Goal: Use online tool/utility: Utilize a website feature to perform a specific function

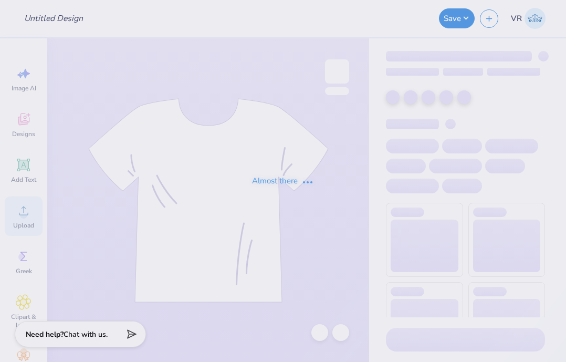
type input "tri sig parents weekend"
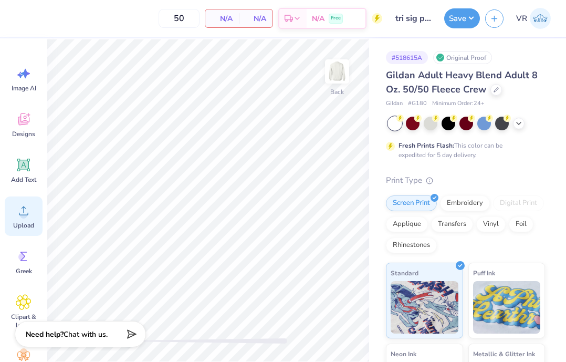
click at [28, 215] on icon at bounding box center [24, 211] width 16 height 16
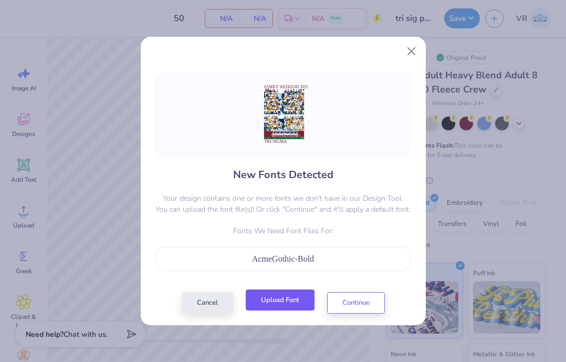
click at [282, 305] on button "Upload Font" at bounding box center [280, 300] width 69 height 22
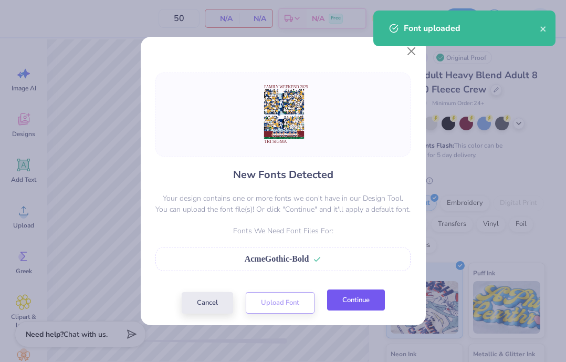
click at [357, 310] on button "Continue" at bounding box center [356, 300] width 58 height 22
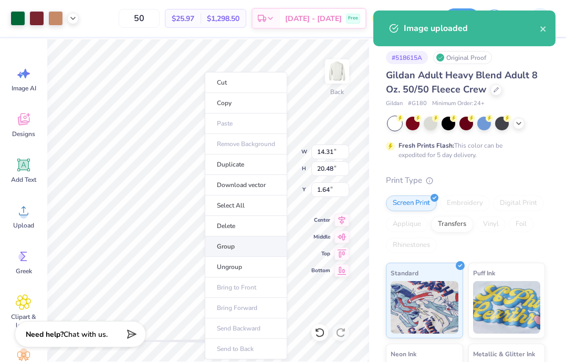
click at [242, 250] on li "Group" at bounding box center [246, 246] width 82 height 20
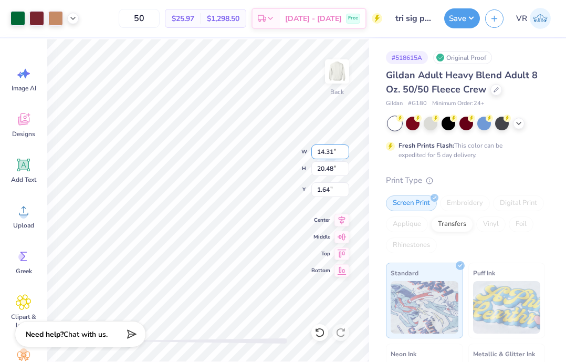
click at [323, 150] on input "14.31" at bounding box center [330, 151] width 38 height 15
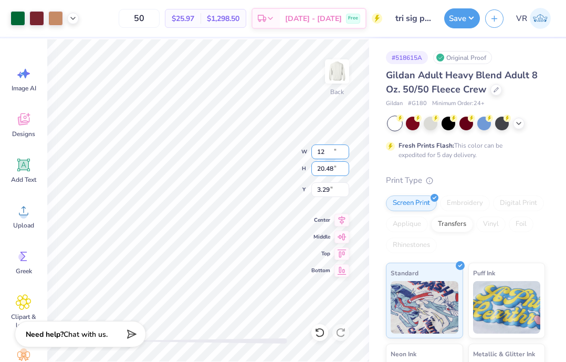
type input "12.00"
type input "17.17"
type input "3.29"
click at [327, 167] on input "17.17" at bounding box center [330, 168] width 38 height 15
type input "15"
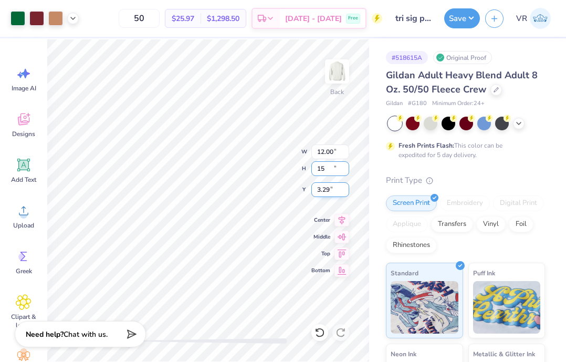
type input "10.49"
type input "15.00"
click at [324, 187] on input "4.37" at bounding box center [330, 189] width 38 height 15
type input "3"
click at [72, 18] on icon at bounding box center [73, 17] width 8 height 8
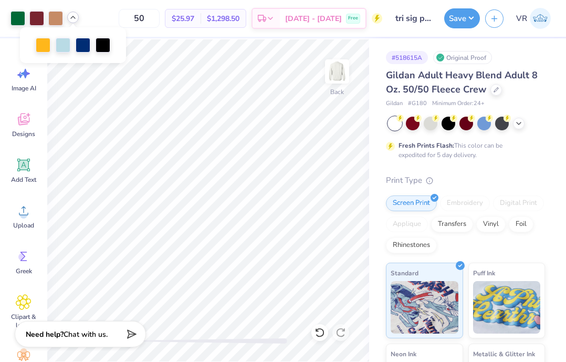
click at [72, 18] on icon at bounding box center [73, 17] width 8 height 8
click at [470, 20] on button "Save" at bounding box center [462, 17] width 36 height 20
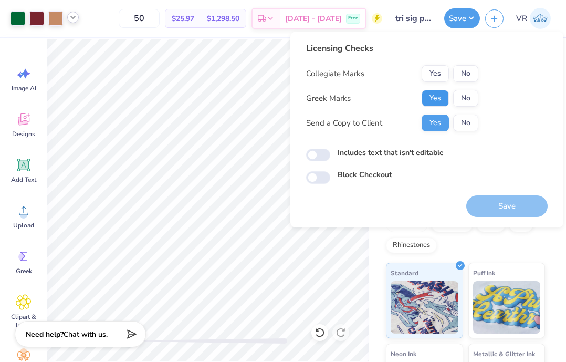
click at [443, 97] on button "Yes" at bounding box center [435, 98] width 27 height 17
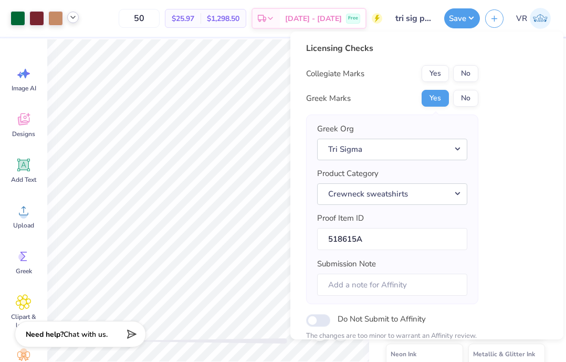
click at [470, 65] on div "Licensing Checks Collegiate Marks Yes No Greek Marks Yes No Greek Org Tri Sigma…" at bounding box center [392, 208] width 172 height 332
click at [466, 67] on button "No" at bounding box center [465, 73] width 25 height 17
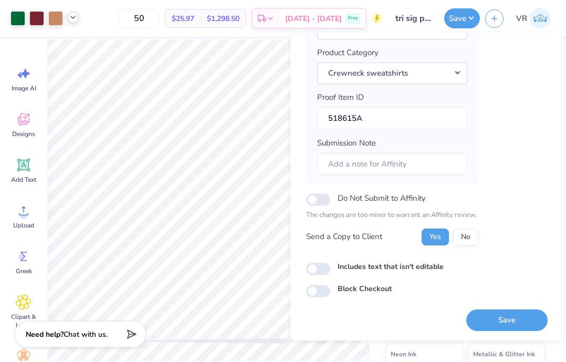
scroll to position [122, 0]
click at [485, 317] on button "Save" at bounding box center [506, 320] width 81 height 22
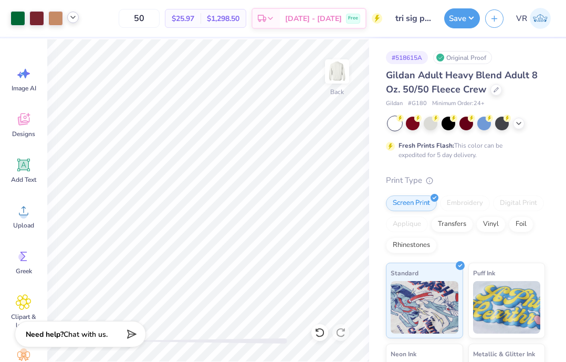
click at [447, 8] on div "Save VR" at bounding box center [505, 18] width 122 height 37
click at [450, 10] on button "Save" at bounding box center [462, 17] width 36 height 20
click at [457, 21] on button "Save" at bounding box center [462, 17] width 36 height 20
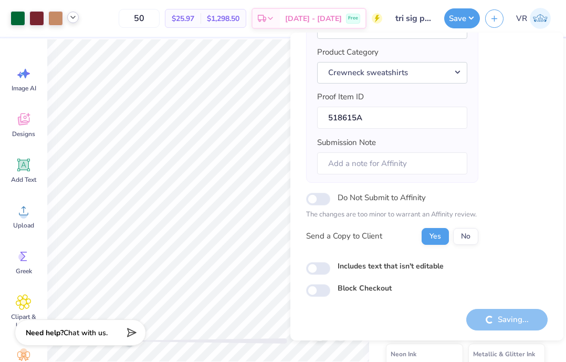
click at [125, 336] on icon at bounding box center [129, 332] width 15 height 15
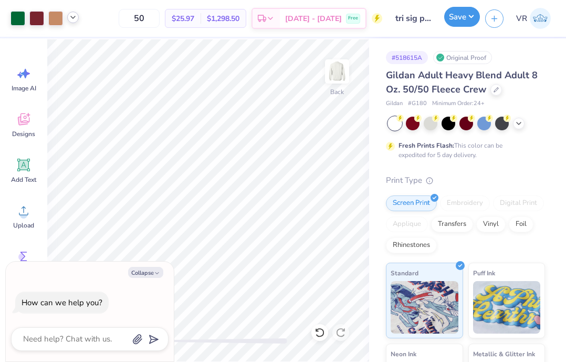
click at [451, 27] on button "Save" at bounding box center [462, 17] width 36 height 20
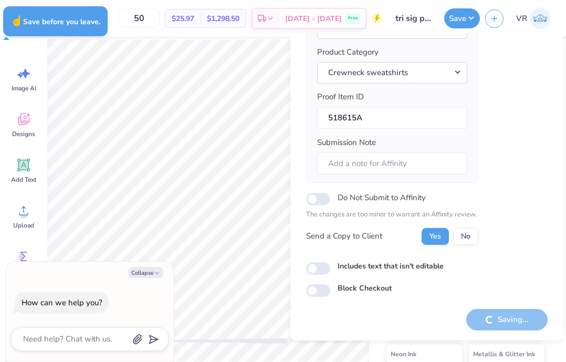
type textarea "x"
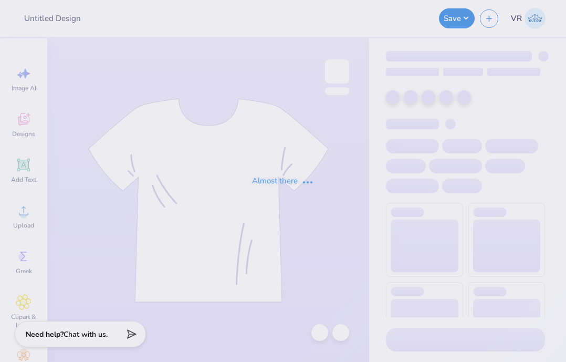
type input "tri sig parents weekend"
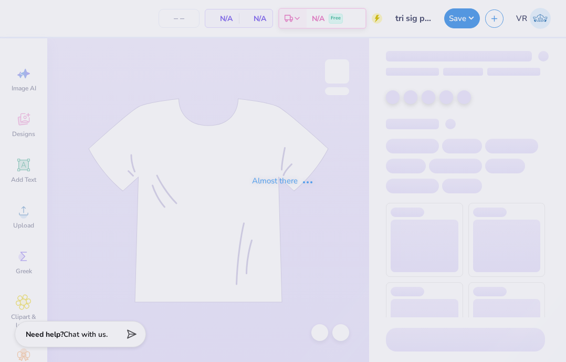
type input "50"
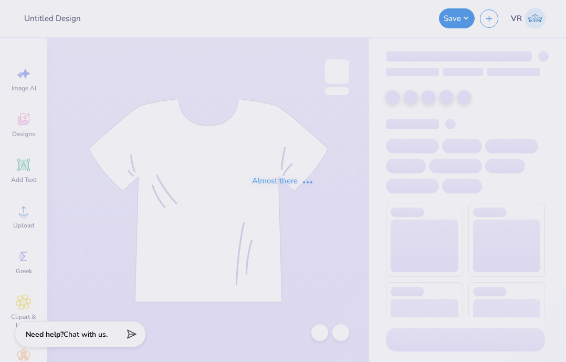
type input "tri sig parents weekend"
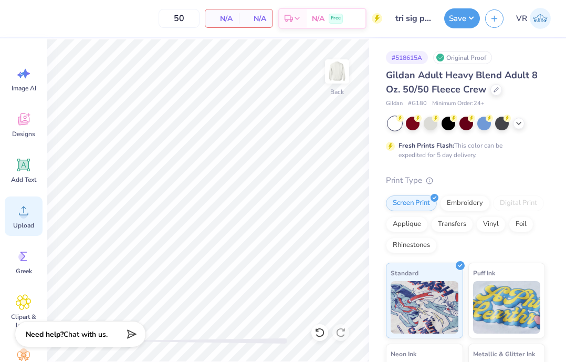
click at [18, 208] on icon at bounding box center [24, 211] width 16 height 16
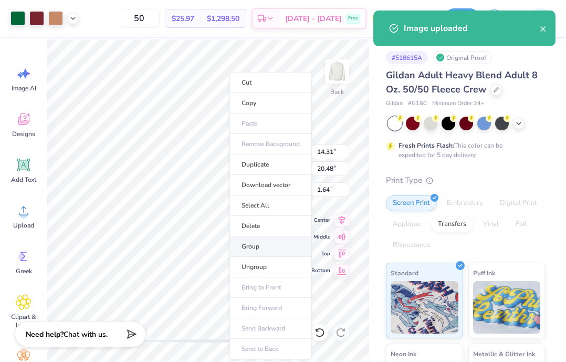
click at [257, 248] on li "Group" at bounding box center [270, 246] width 82 height 20
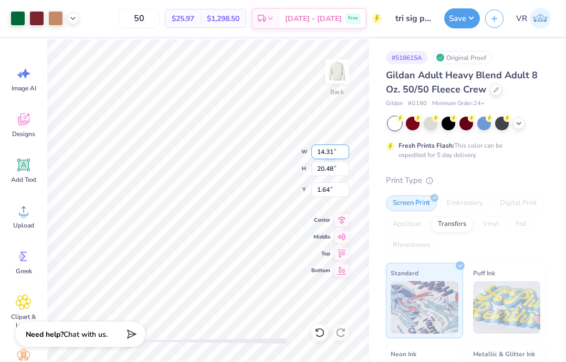
click at [332, 155] on input "14.31" at bounding box center [330, 151] width 38 height 15
click at [328, 169] on input "20.48" at bounding box center [330, 168] width 38 height 15
type input "15"
click at [327, 187] on input "1.64" at bounding box center [330, 189] width 38 height 15
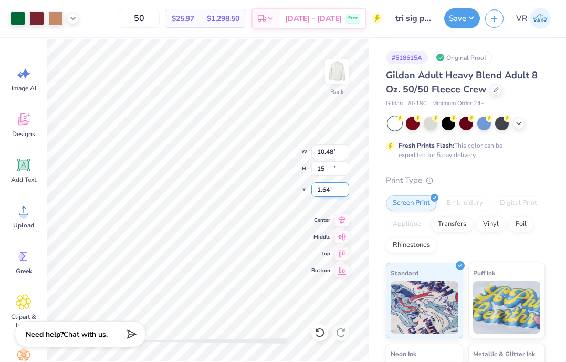
type input "10.48"
type input "15.00"
click at [327, 187] on input "4.37" at bounding box center [330, 189] width 38 height 15
type input "3"
click at [452, 19] on button "Save" at bounding box center [462, 17] width 36 height 20
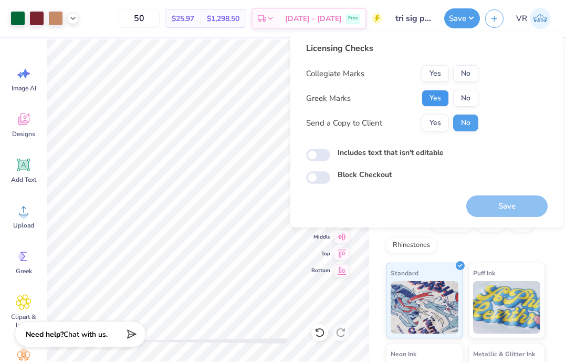
click at [445, 100] on button "Yes" at bounding box center [435, 98] width 27 height 17
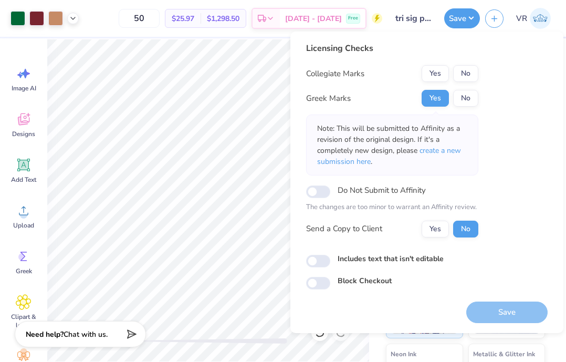
click at [463, 80] on button "No" at bounding box center [465, 73] width 25 height 17
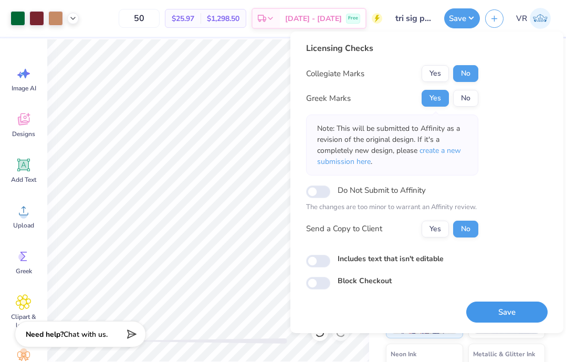
click at [495, 316] on button "Save" at bounding box center [506, 312] width 81 height 22
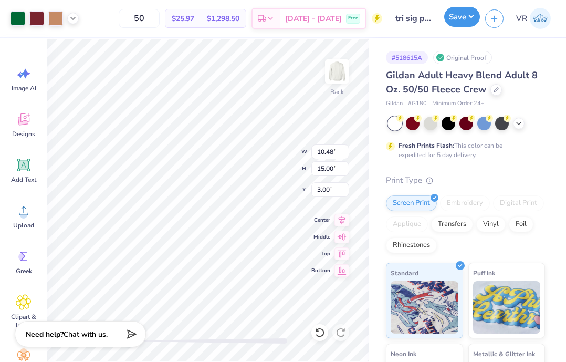
click at [462, 22] on button "Save" at bounding box center [462, 17] width 36 height 20
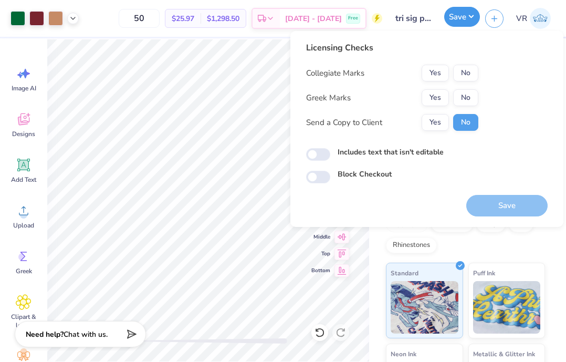
click at [462, 22] on button "Save" at bounding box center [462, 17] width 36 height 20
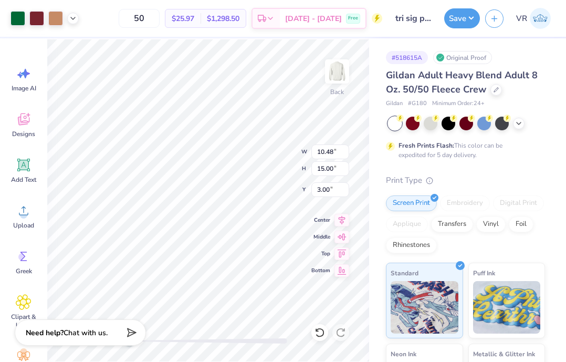
click at [128, 333] on icon at bounding box center [129, 332] width 15 height 15
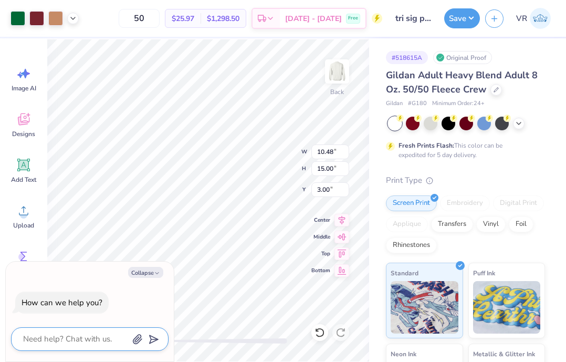
click at [128, 333] on textarea at bounding box center [75, 339] width 107 height 14
type textarea "x"
